Goal: Task Accomplishment & Management: Complete application form

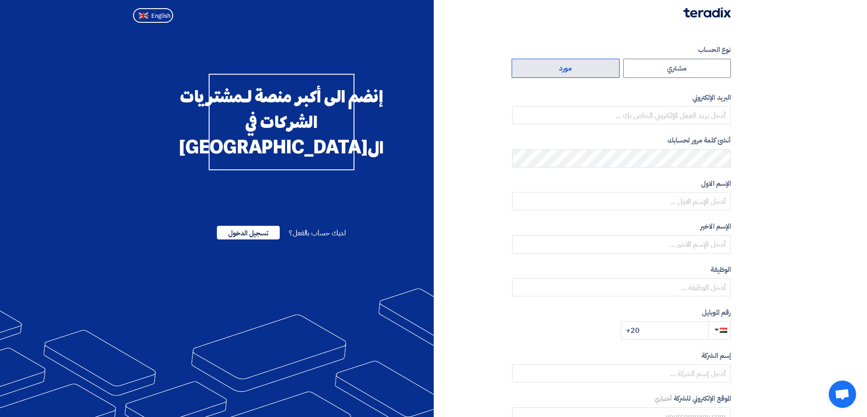
click at [598, 67] on label "مورد" at bounding box center [566, 68] width 108 height 19
click at [598, 67] on input "مورد" at bounding box center [565, 68] width 107 height 18
radio input "true"
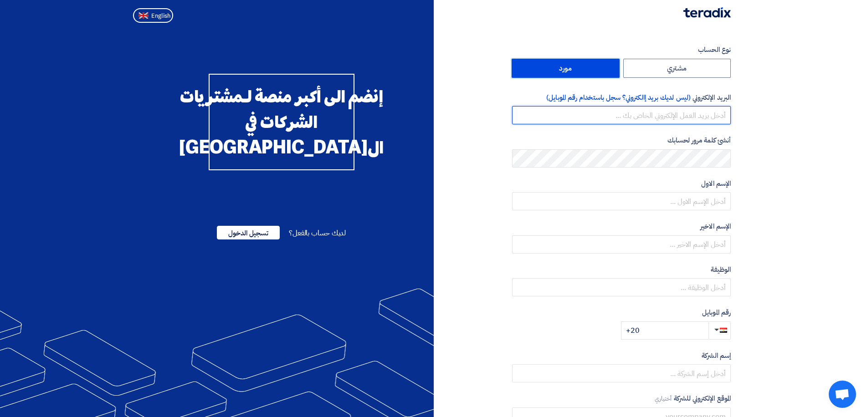
click at [674, 114] on input "email" at bounding box center [621, 115] width 219 height 18
type input "[EMAIL_ADDRESS][DOMAIN_NAME]"
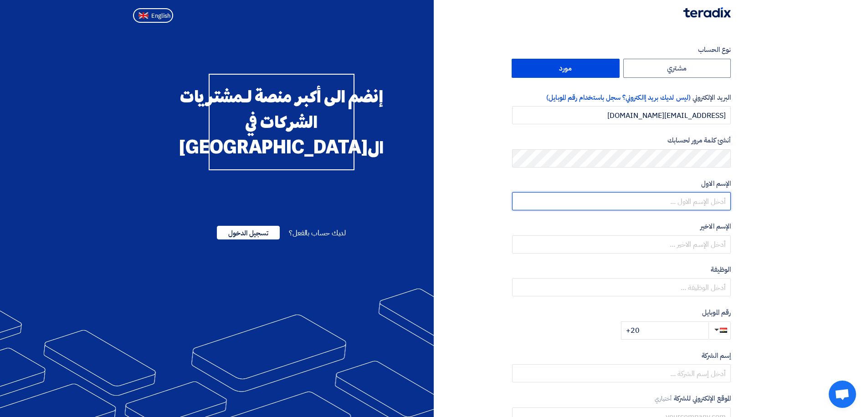
click at [607, 196] on input "text" at bounding box center [621, 201] width 219 height 18
click at [609, 204] on input "text" at bounding box center [621, 201] width 219 height 18
type input "س"
type input "Support"
click at [657, 243] on input "text" at bounding box center [621, 245] width 219 height 18
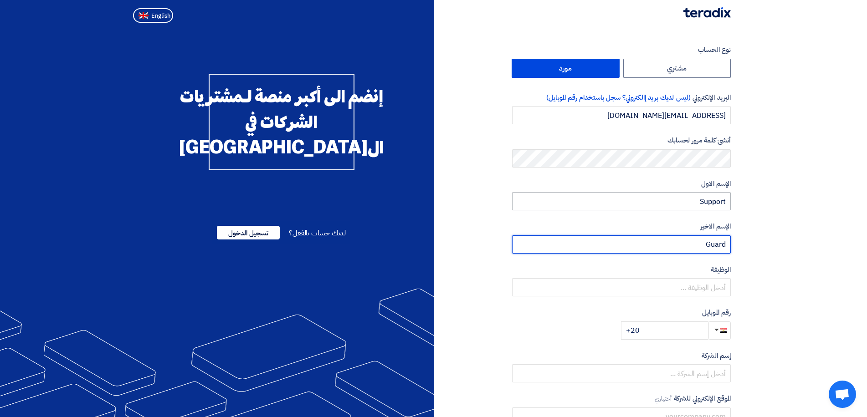
type input "Guard"
drag, startPoint x: 726, startPoint y: 203, endPoint x: 699, endPoint y: 203, distance: 26.4
click at [699, 203] on input "Support" at bounding box center [621, 201] width 219 height 18
type input "Mai"
drag, startPoint x: 704, startPoint y: 246, endPoint x: 729, endPoint y: 242, distance: 25.7
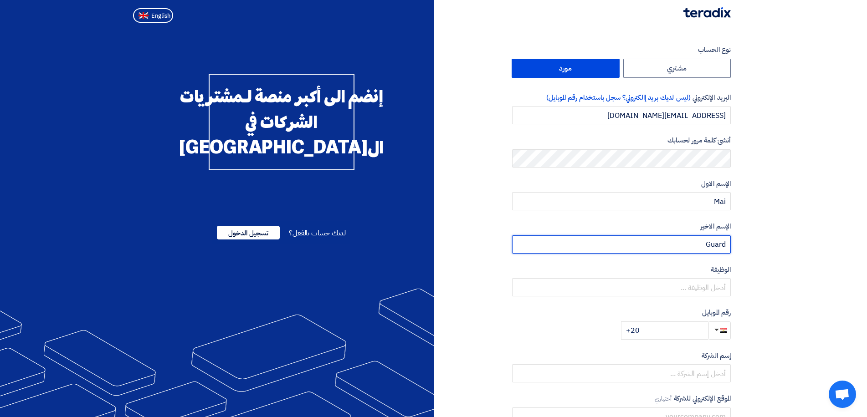
click at [729, 242] on input "Guard" at bounding box center [621, 245] width 219 height 18
type input "Emad"
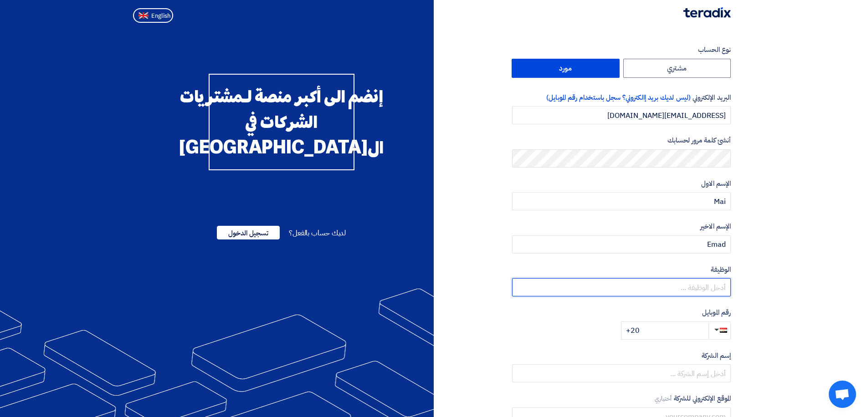
click at [711, 292] on input "text" at bounding box center [621, 287] width 219 height 18
type input "Admin"
click at [679, 334] on input "+20" at bounding box center [664, 331] width 87 height 18
type input "[PHONE_NUMBER]"
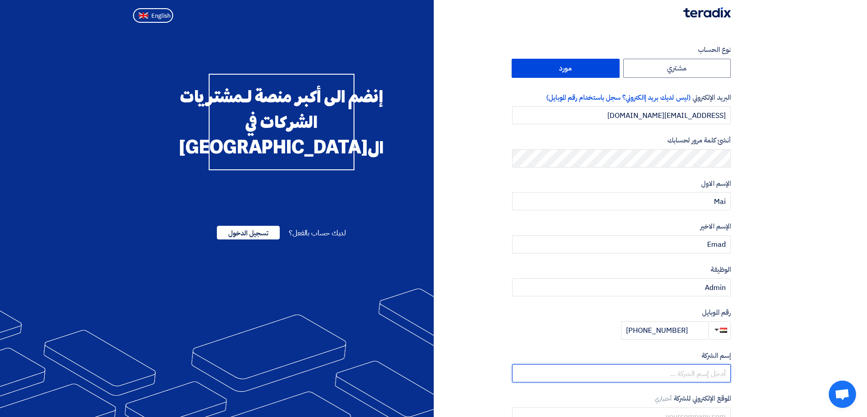
click at [689, 379] on input "text" at bounding box center [621, 374] width 219 height 18
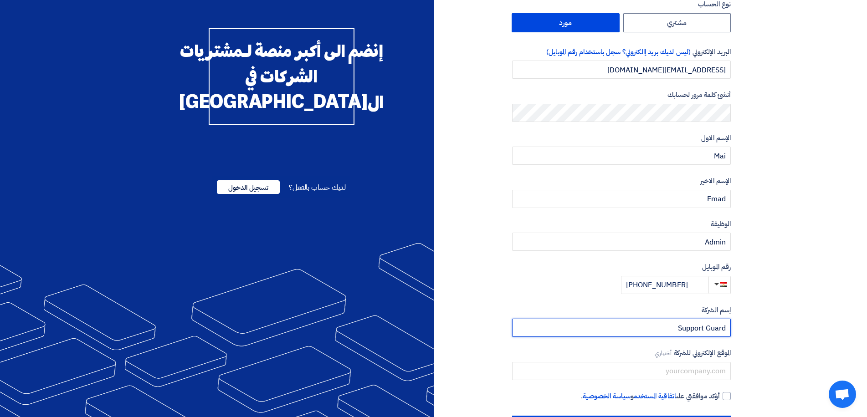
scroll to position [82, 0]
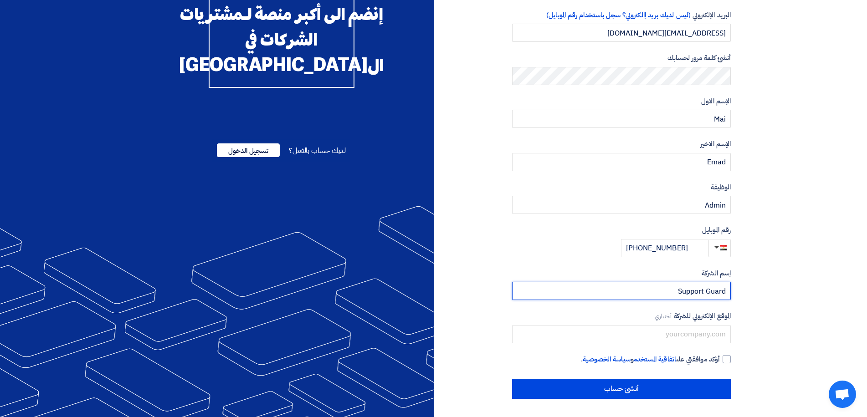
type input "Support Guard"
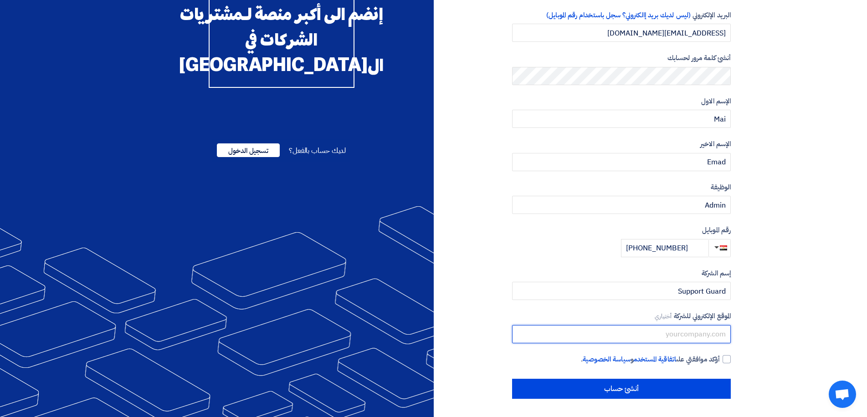
paste input "[URL][DOMAIN_NAME]"
type input "[URL][DOMAIN_NAME]"
click at [726, 360] on div at bounding box center [727, 359] width 8 height 8
click at [720, 360] on input "أؤكد موافقتي على اتفاقية المستخدم و سياسة الخصوصية ." at bounding box center [610, 363] width 219 height 18
checkbox input "true"
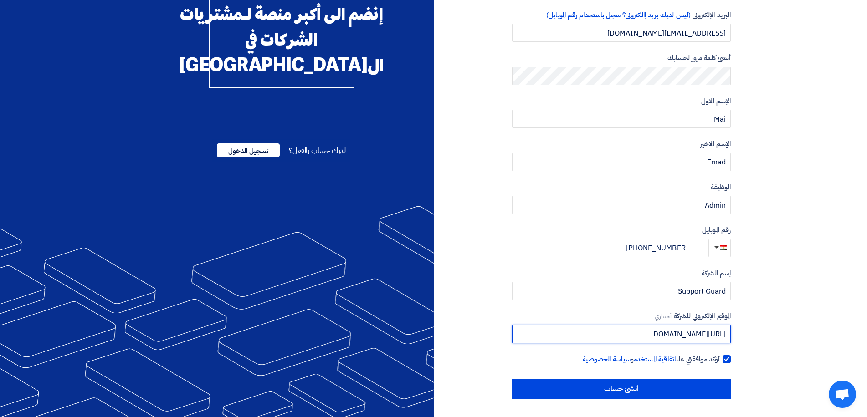
click at [630, 332] on input "[URL][DOMAIN_NAME]" at bounding box center [621, 334] width 219 height 18
drag, startPoint x: 673, startPoint y: 334, endPoint x: 655, endPoint y: 334, distance: 17.3
click at [655, 334] on input "[URL][DOMAIN_NAME]" at bounding box center [621, 334] width 219 height 18
click at [669, 334] on input "[DOMAIN_NAME][URL]" at bounding box center [621, 334] width 219 height 18
drag, startPoint x: 662, startPoint y: 336, endPoint x: 673, endPoint y: 334, distance: 10.6
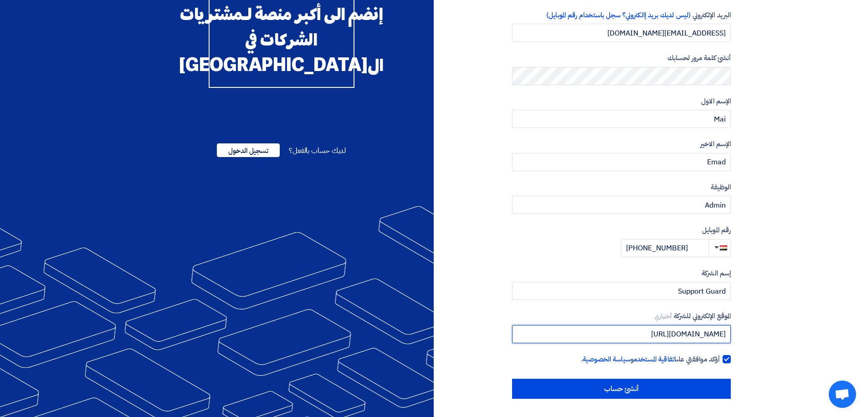
click at [673, 334] on input "[DOMAIN_NAME][URL]" at bounding box center [621, 334] width 219 height 18
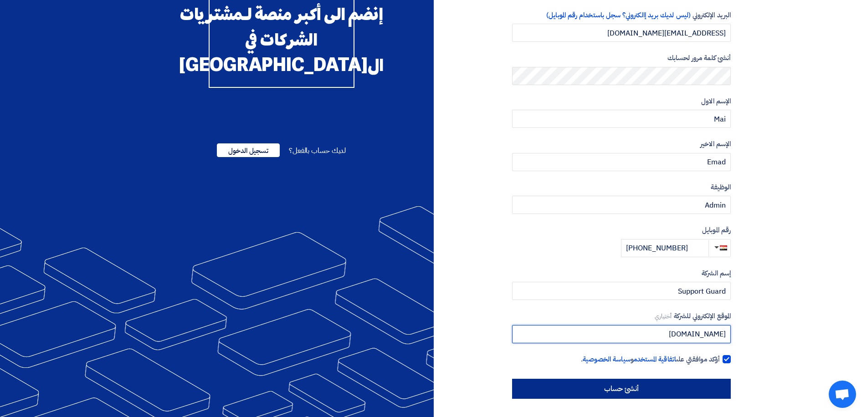
type input "[DOMAIN_NAME]"
click at [558, 392] on input "أنشئ حساب" at bounding box center [621, 389] width 219 height 20
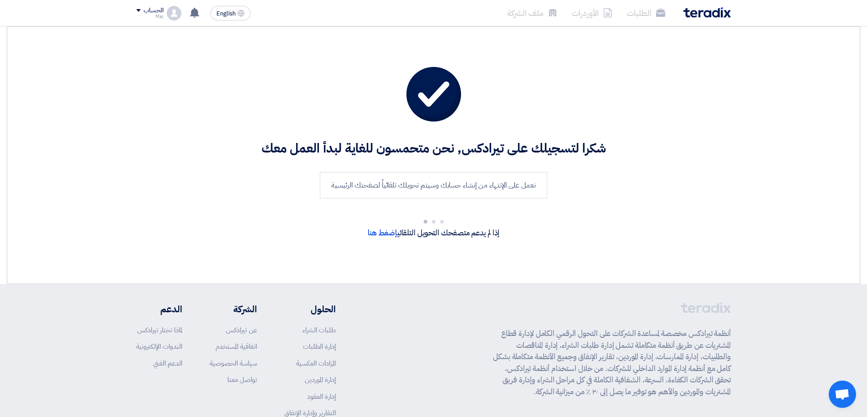
scroll to position [21, 0]
